Goal: Use online tool/utility: Utilize a website feature to perform a specific function

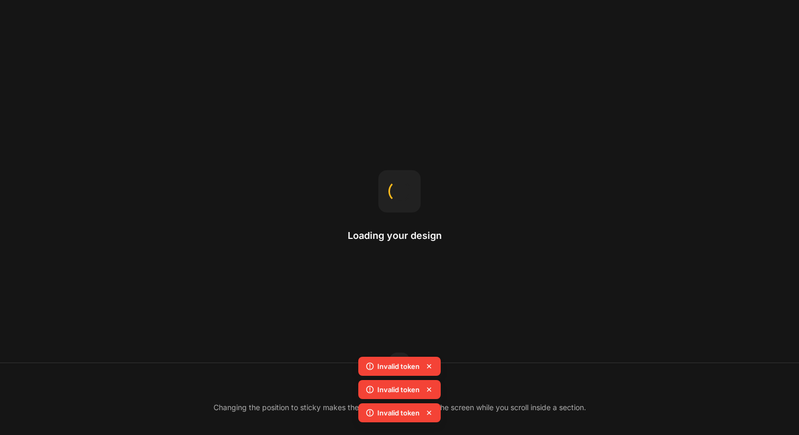
click at [429, 363] on icon at bounding box center [429, 366] width 11 height 11
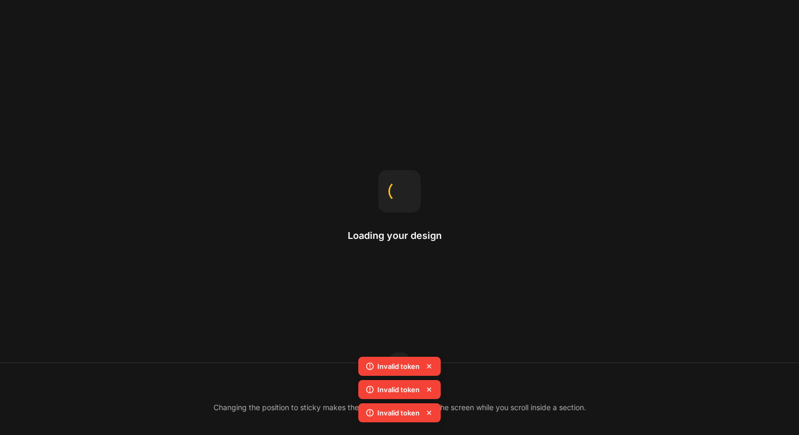
click at [429, 363] on icon at bounding box center [429, 366] width 11 height 11
click at [429, 363] on div "Invalid token Invalid token Invalid token Invalid token" at bounding box center [399, 379] width 82 height 93
click at [429, 363] on icon at bounding box center [429, 366] width 11 height 11
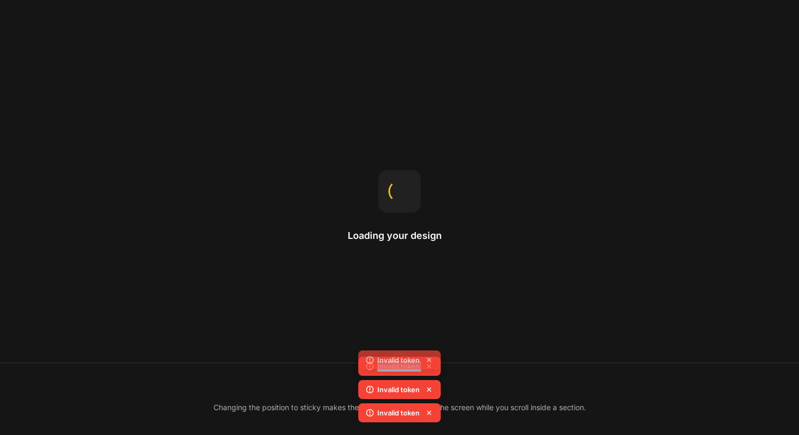
click at [429, 363] on icon at bounding box center [429, 359] width 11 height 11
click at [429, 363] on icon at bounding box center [429, 366] width 11 height 11
click at [429, 363] on icon at bounding box center [429, 359] width 11 height 11
click at [429, 363] on icon at bounding box center [429, 366] width 11 height 11
click at [429, 363] on div "Invalid token Invalid token Invalid token Invalid token" at bounding box center [399, 379] width 82 height 93
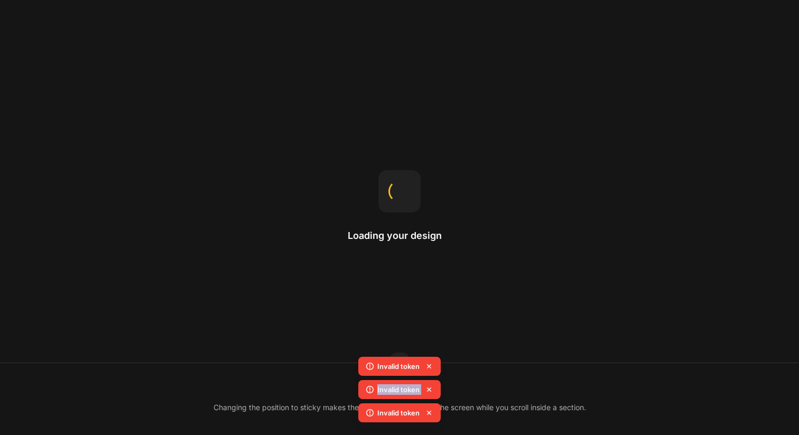
click at [429, 363] on icon at bounding box center [429, 366] width 11 height 11
click at [429, 363] on div "Invalid token Invalid token Invalid token" at bounding box center [399, 391] width 82 height 70
click at [429, 363] on icon at bounding box center [429, 366] width 11 height 11
click at [429, 363] on icon at bounding box center [429, 359] width 11 height 11
click at [429, 363] on icon at bounding box center [429, 366] width 11 height 11
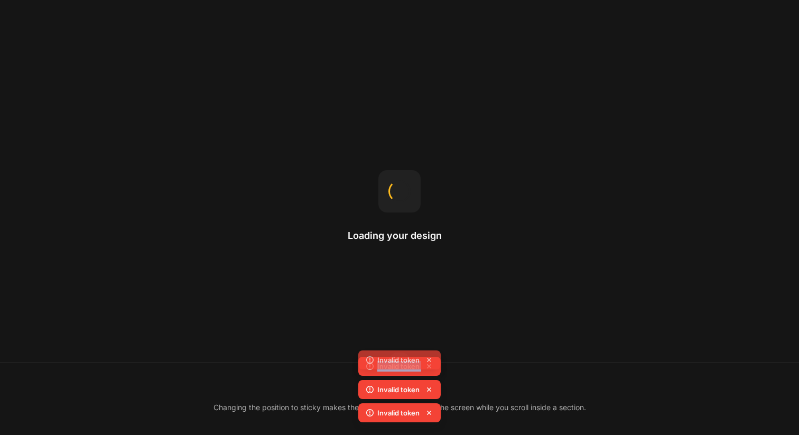
click at [429, 363] on div "Invalid token Invalid token Invalid token Invalid token" at bounding box center [399, 379] width 82 height 93
click at [429, 363] on icon at bounding box center [429, 366] width 11 height 11
click at [429, 363] on div "Invalid token Invalid token Invalid token Invalid token" at bounding box center [399, 379] width 82 height 93
